Goal: Register for event/course

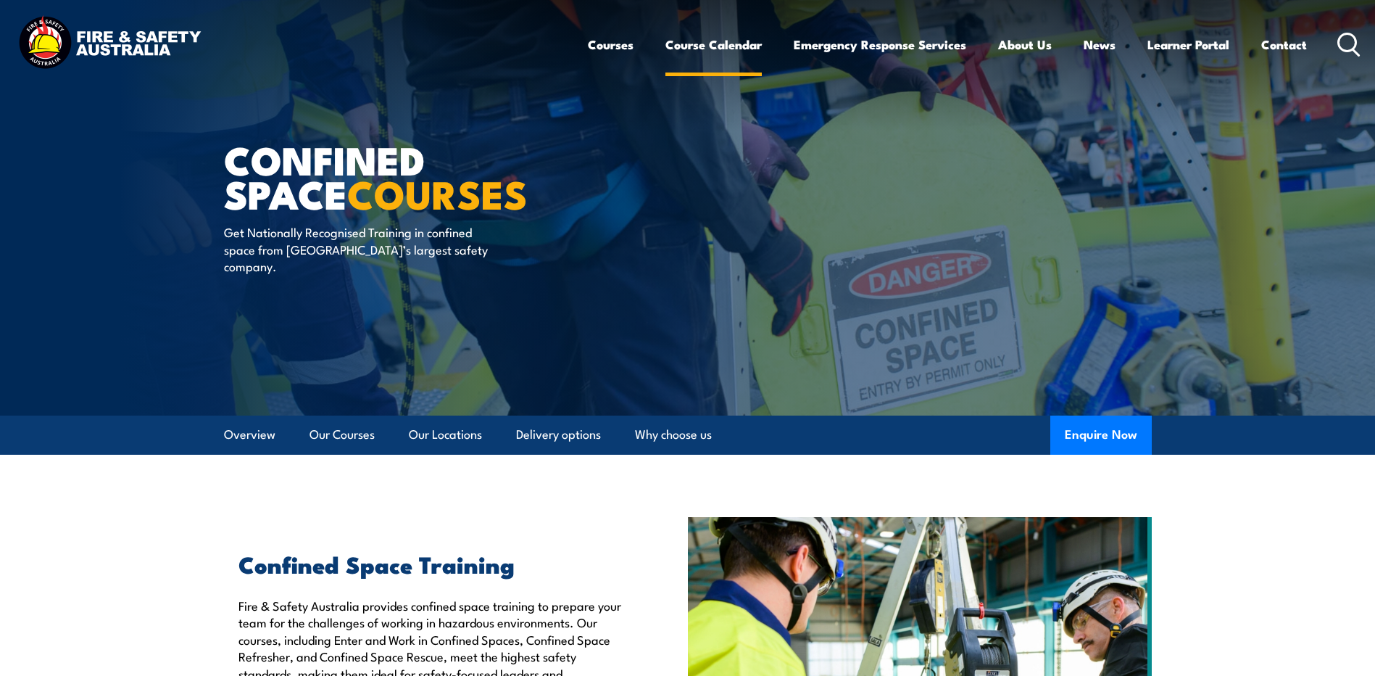
click at [687, 45] on link "Course Calendar" at bounding box center [714, 44] width 96 height 38
click at [692, 39] on link "Course Calendar" at bounding box center [714, 44] width 96 height 38
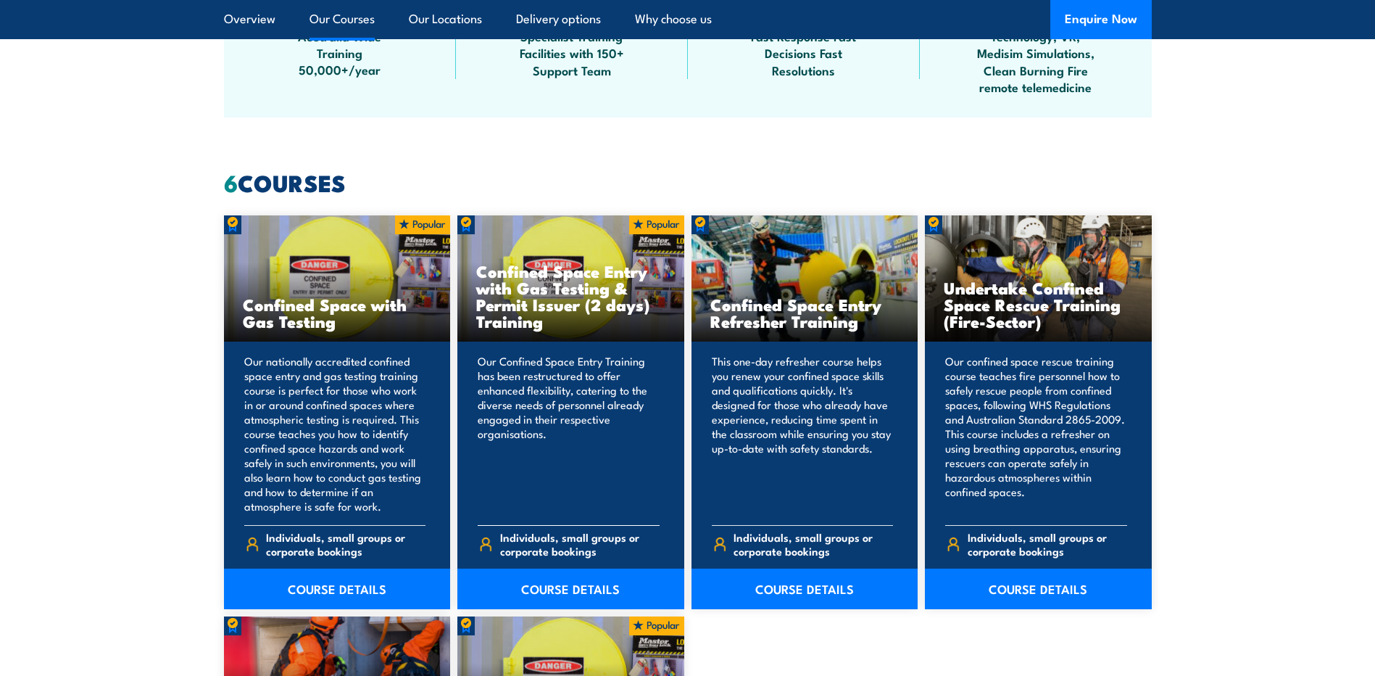
scroll to position [1233, 0]
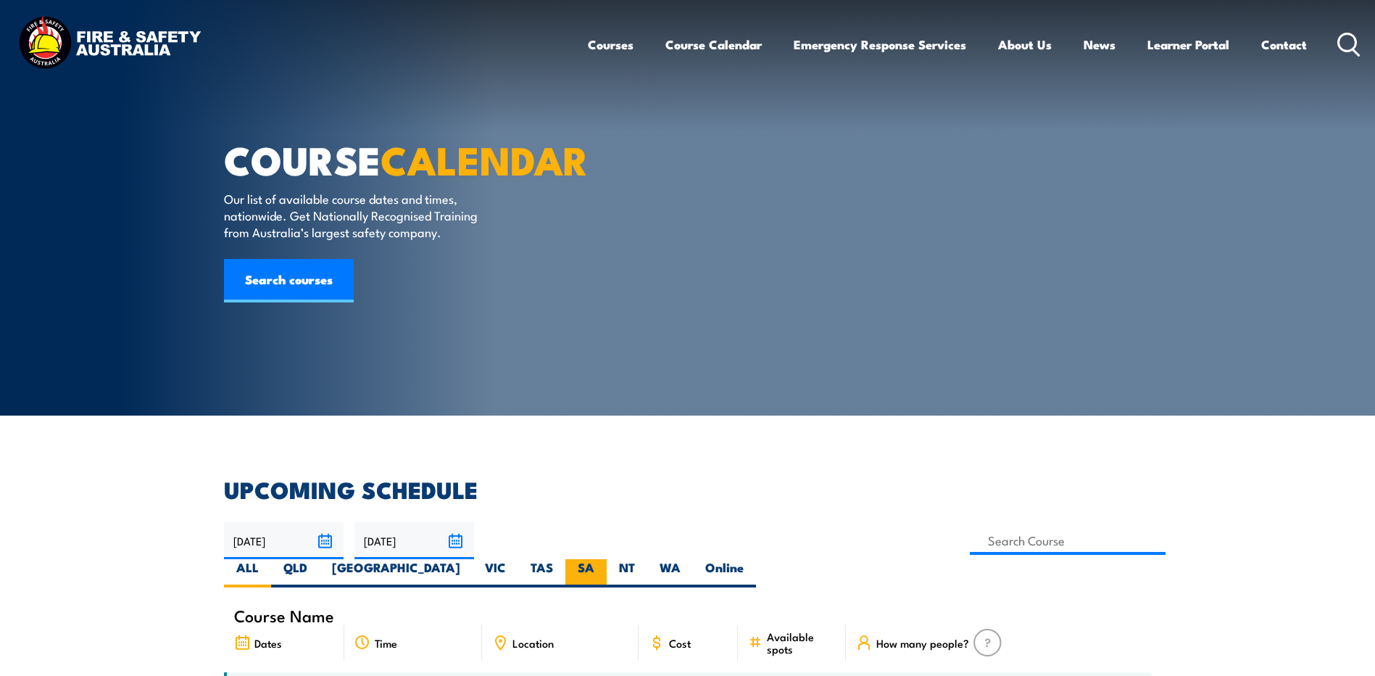
click at [607, 559] on label "SA" at bounding box center [586, 573] width 41 height 28
click at [604, 559] on input "SA" at bounding box center [599, 563] width 9 height 9
radio input "true"
